Goal: Information Seeking & Learning: Learn about a topic

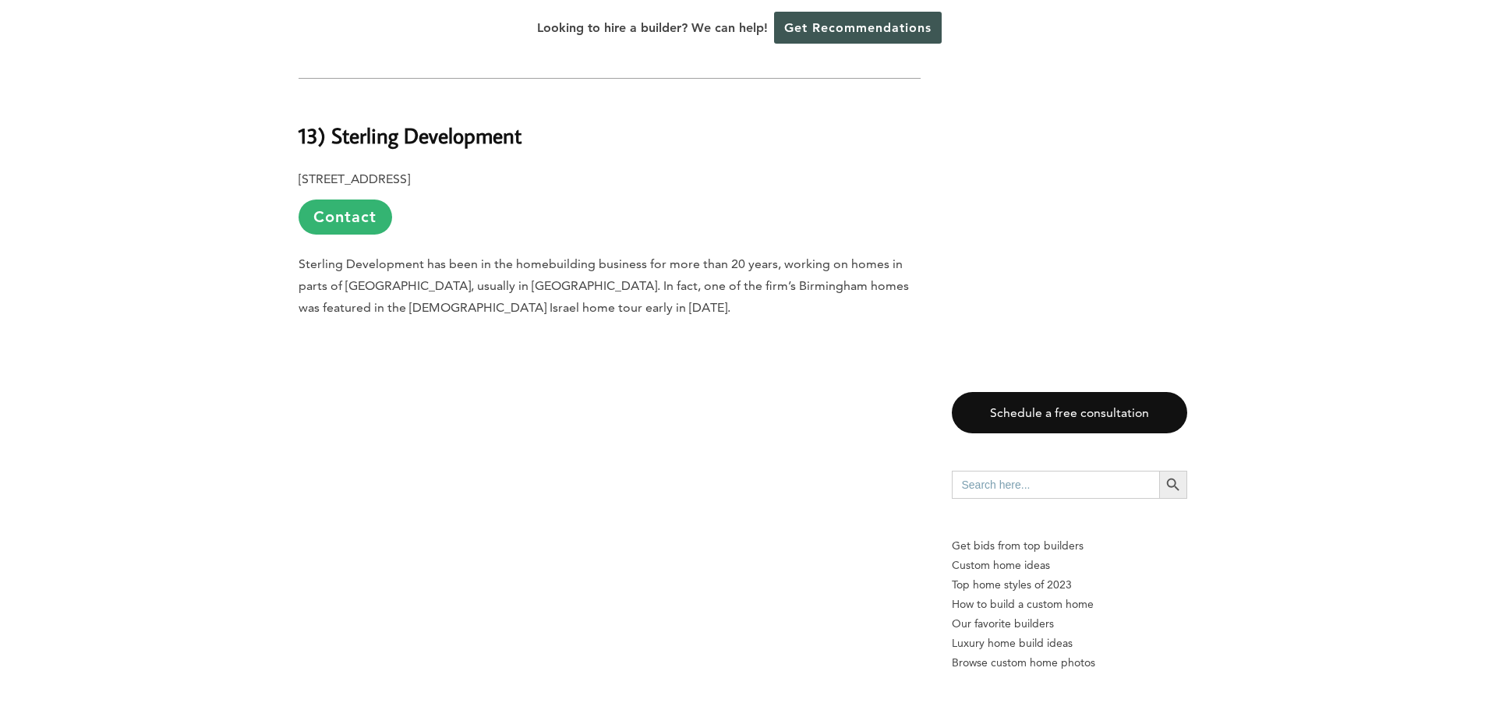
scroll to position [2963, 0]
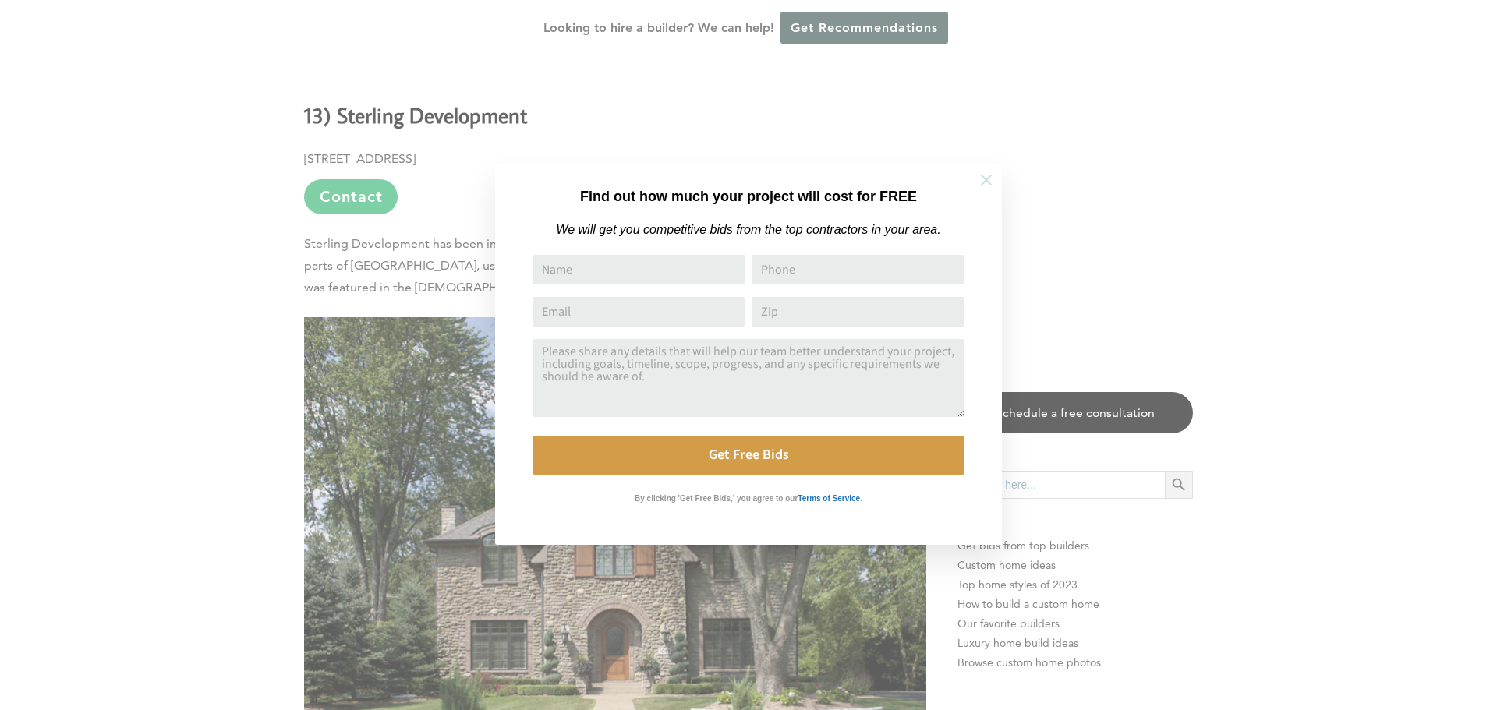
click at [988, 181] on icon at bounding box center [986, 180] width 11 height 11
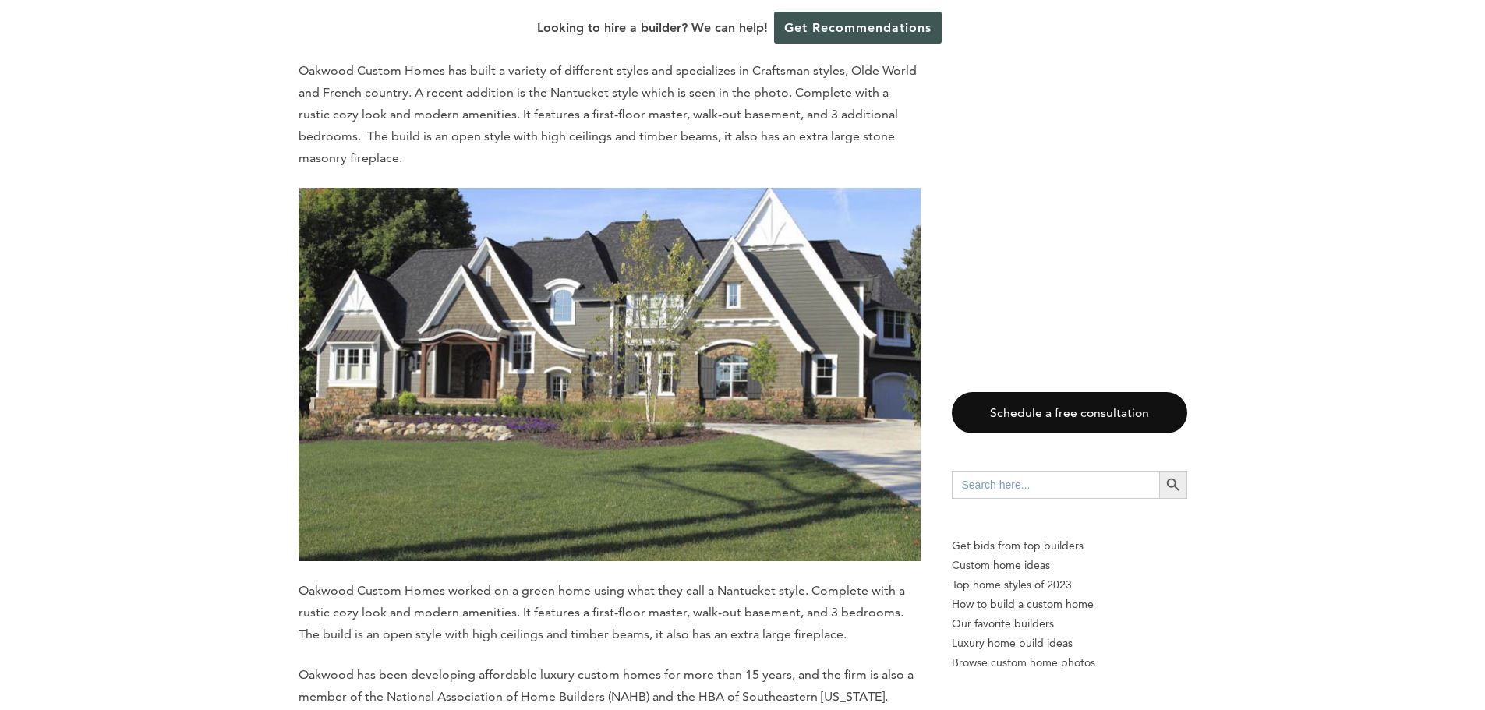
scroll to position [4055, 0]
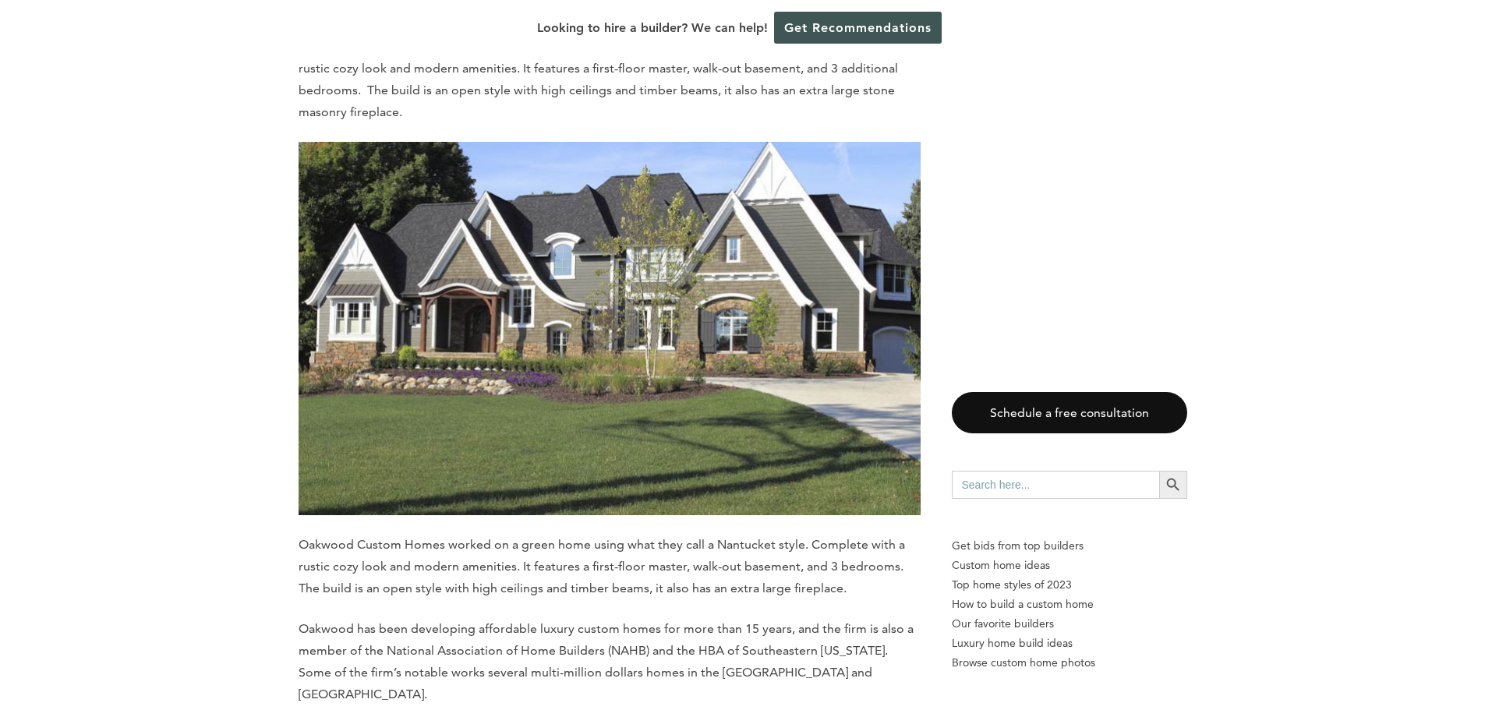
click at [558, 230] on img at bounding box center [610, 328] width 622 height 373
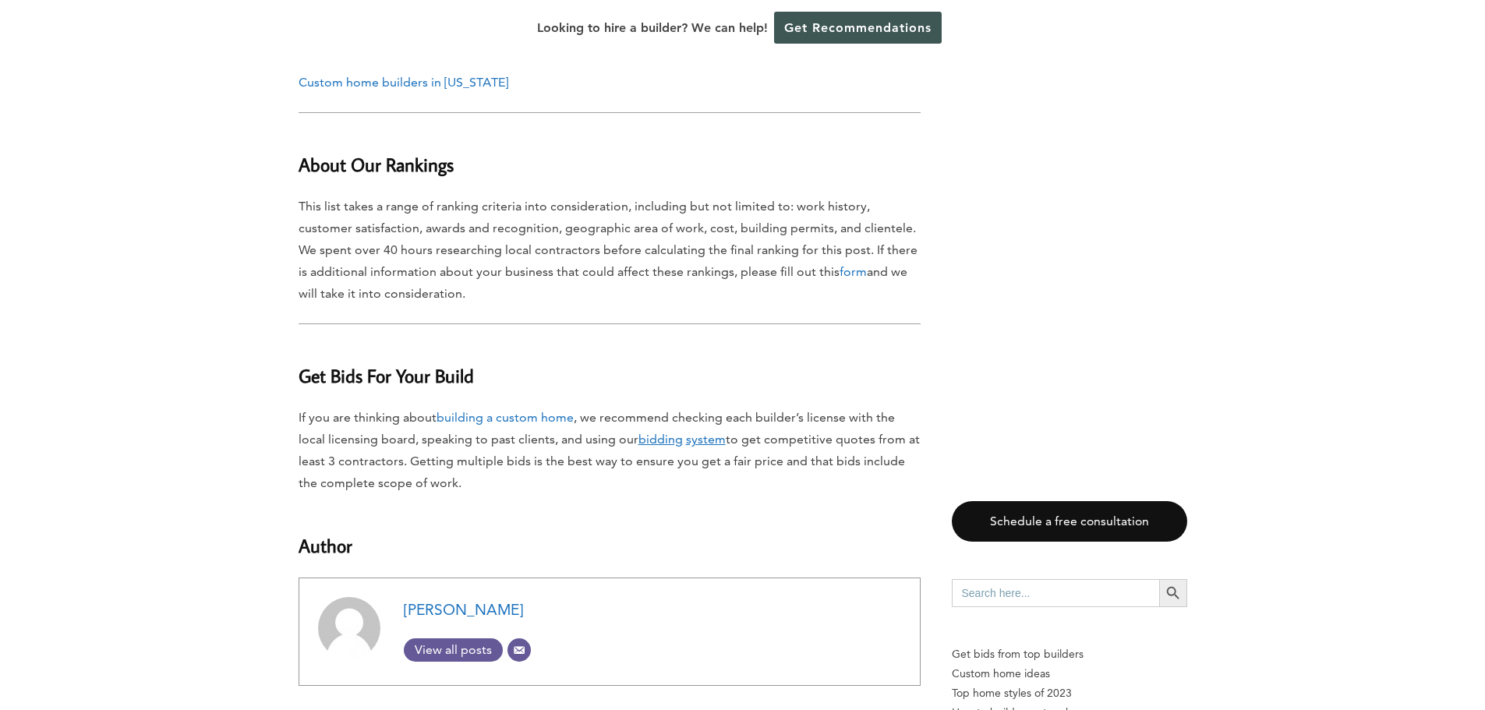
scroll to position [14269, 0]
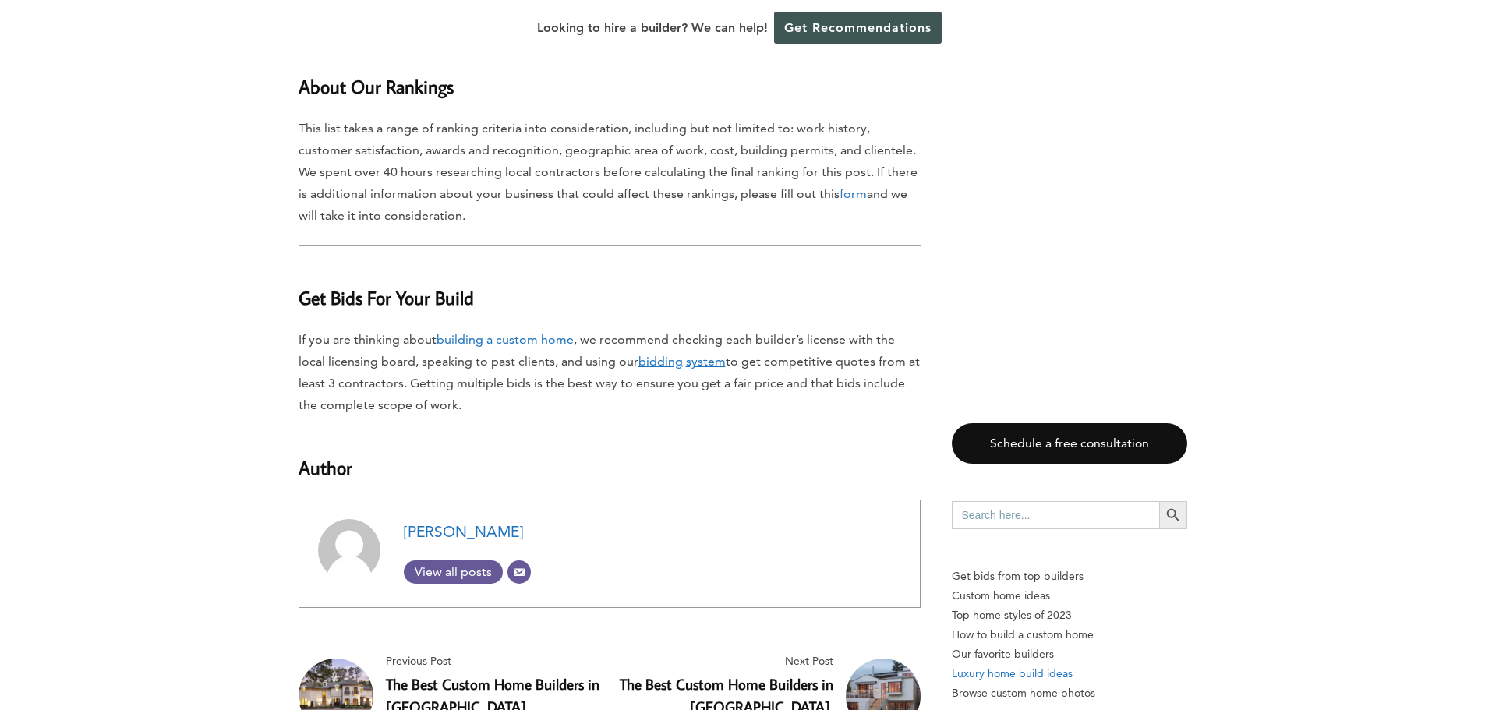
click at [1011, 664] on p "Luxury home build ideas" at bounding box center [1069, 673] width 235 height 19
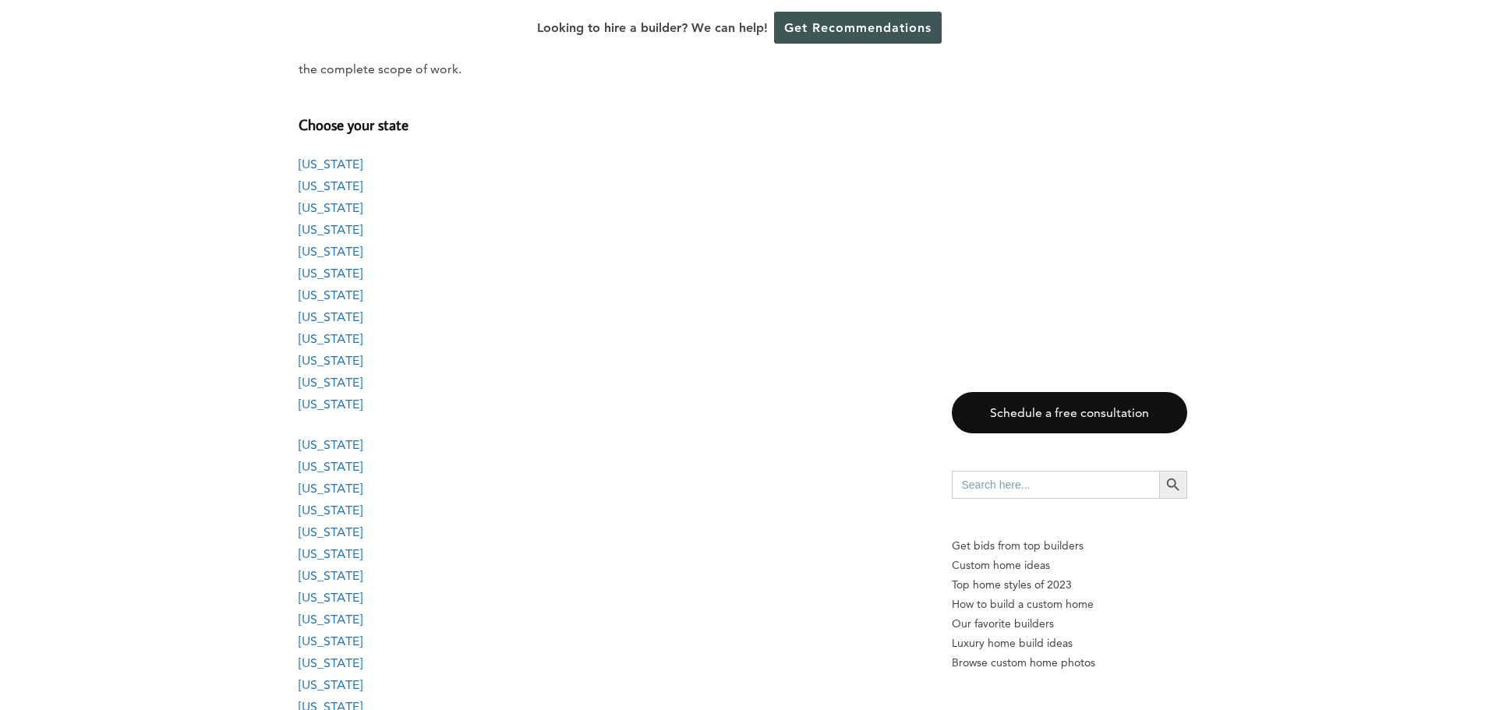
scroll to position [1248, 0]
click at [343, 619] on link "[US_STATE]" at bounding box center [331, 618] width 64 height 15
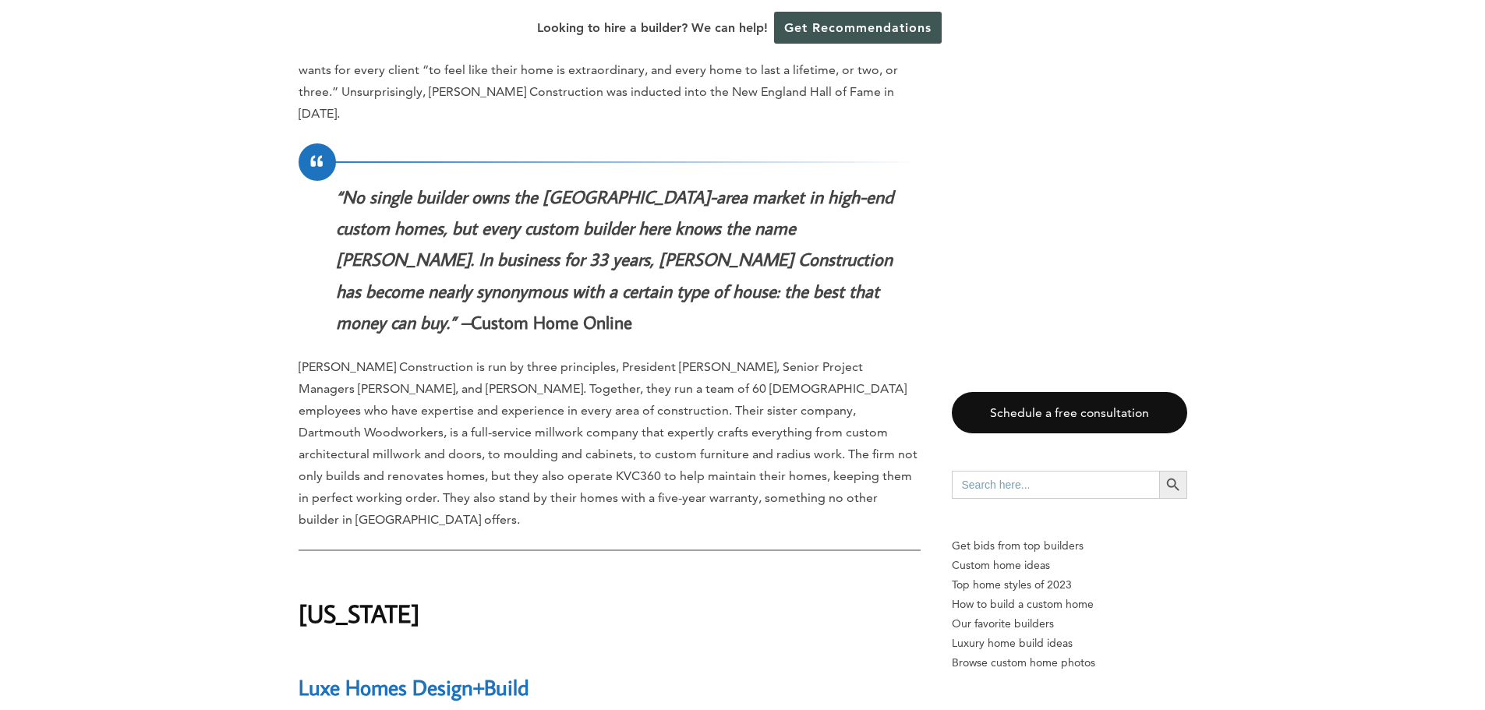
scroll to position [12535, 0]
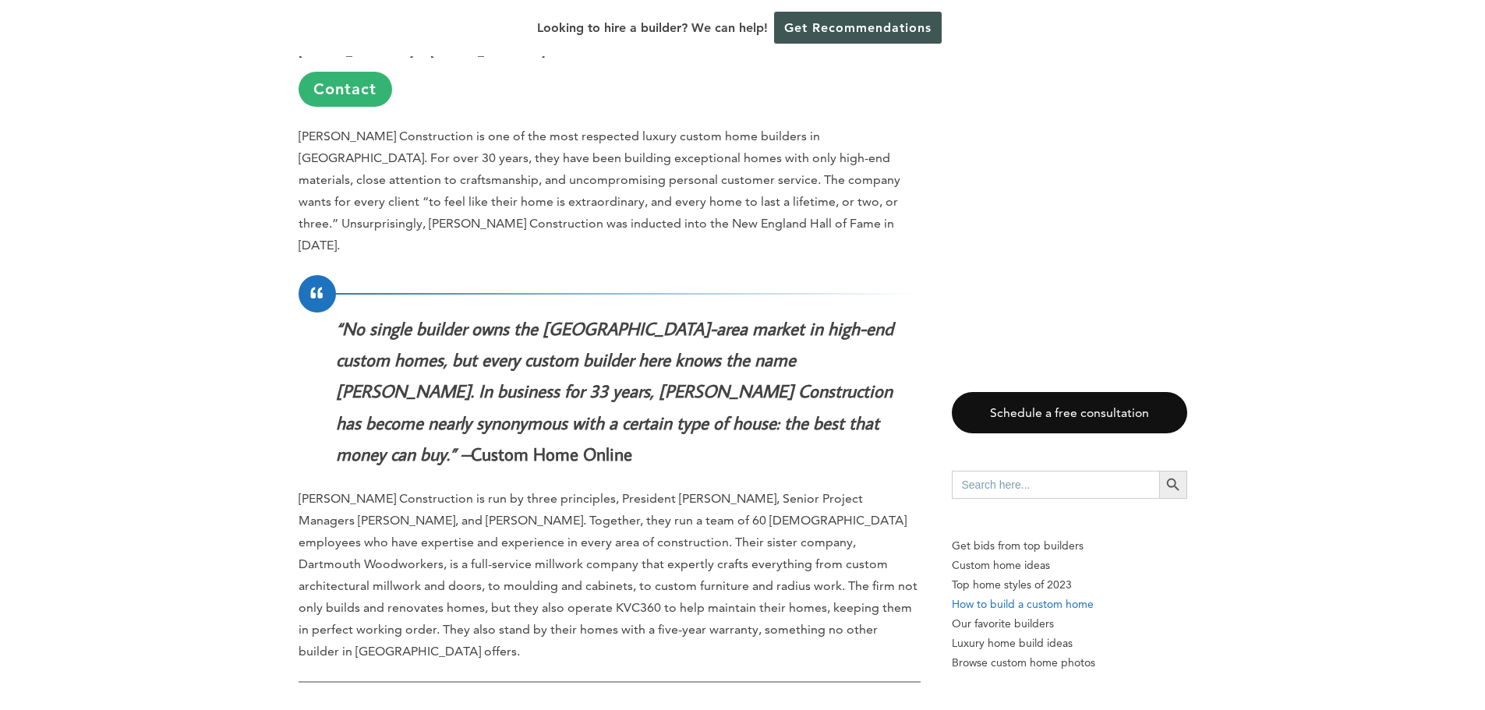
click at [1000, 604] on p "How to build a custom home" at bounding box center [1069, 604] width 235 height 19
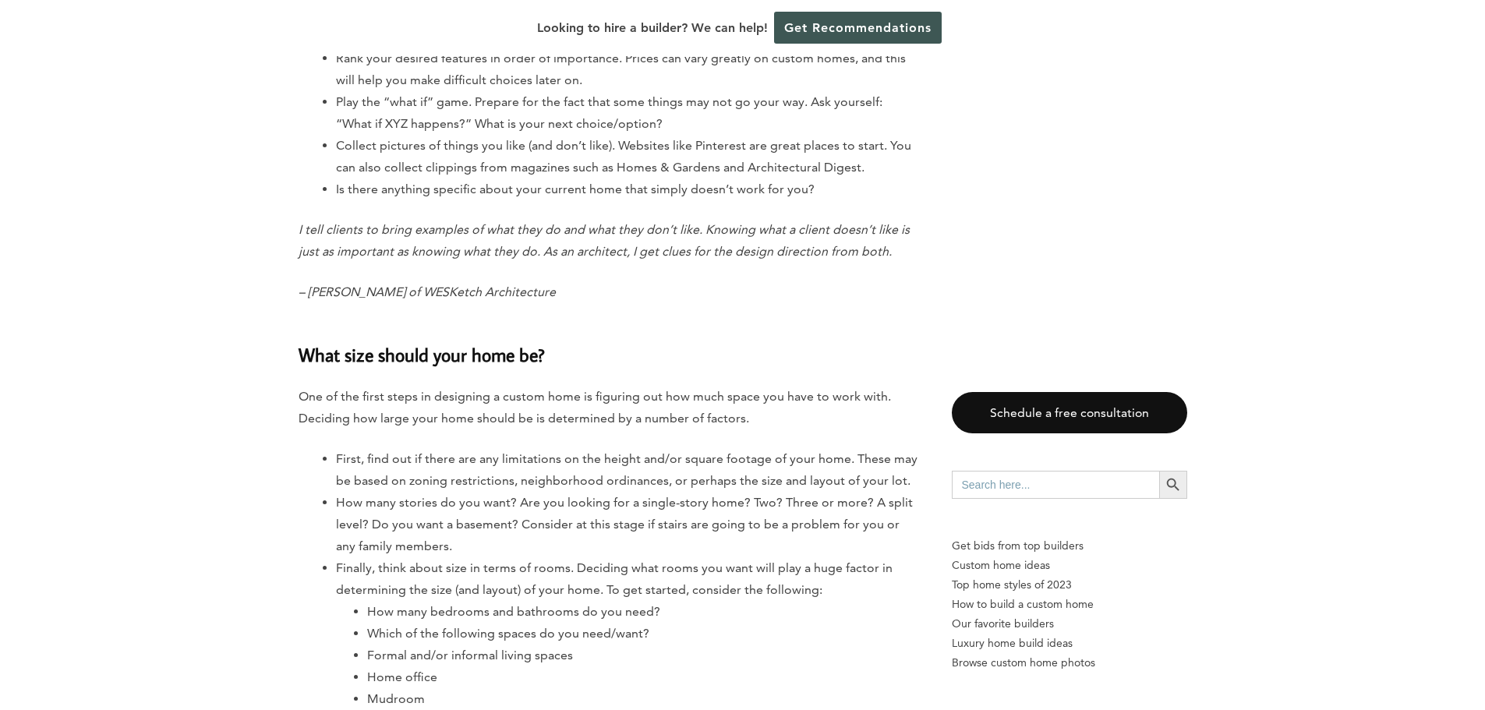
scroll to position [4133, 0]
